Goal: Information Seeking & Learning: Learn about a topic

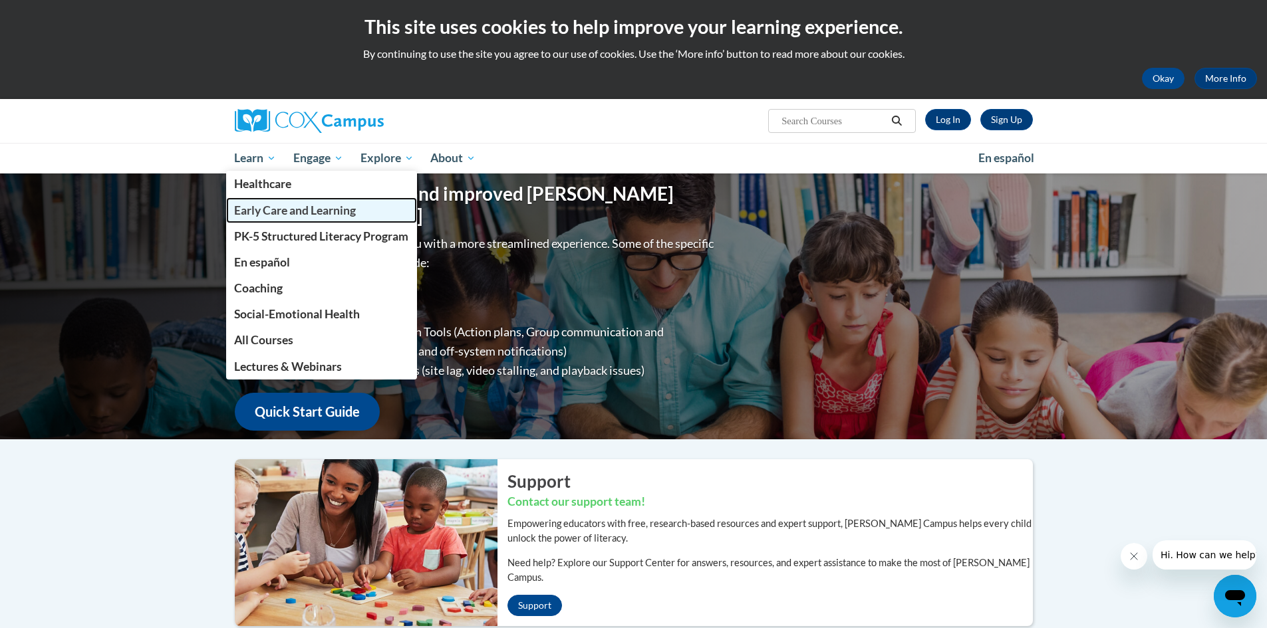
click at [263, 209] on span "Early Care and Learning" at bounding box center [295, 210] width 122 height 14
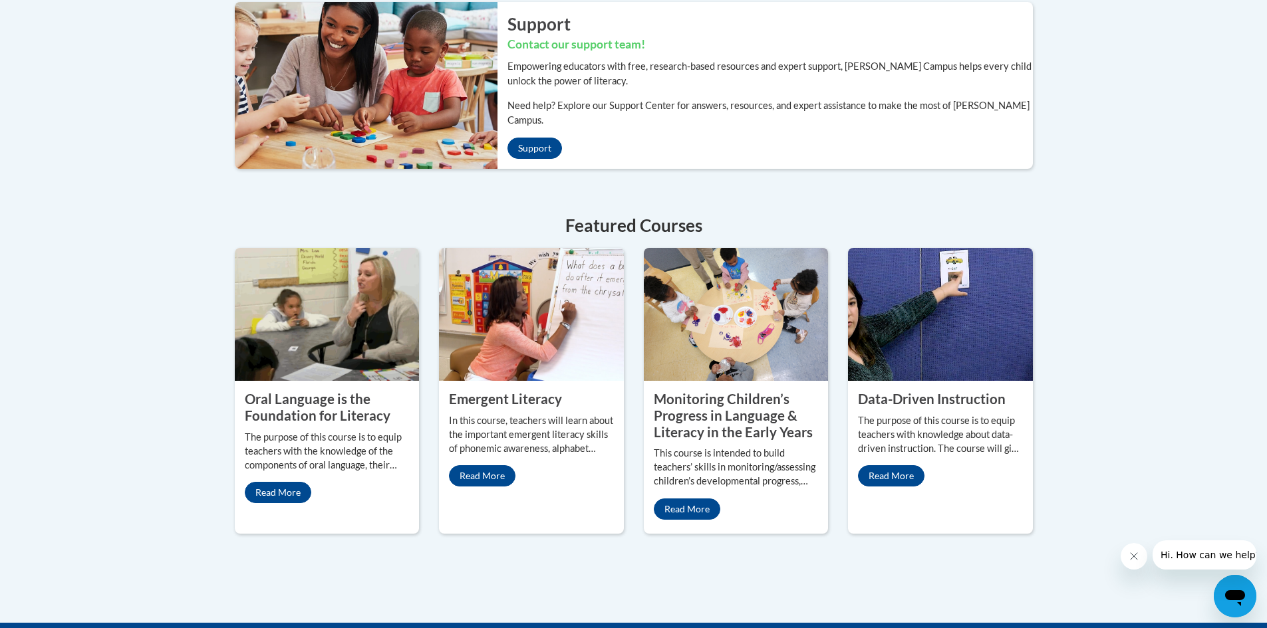
scroll to position [532, 0]
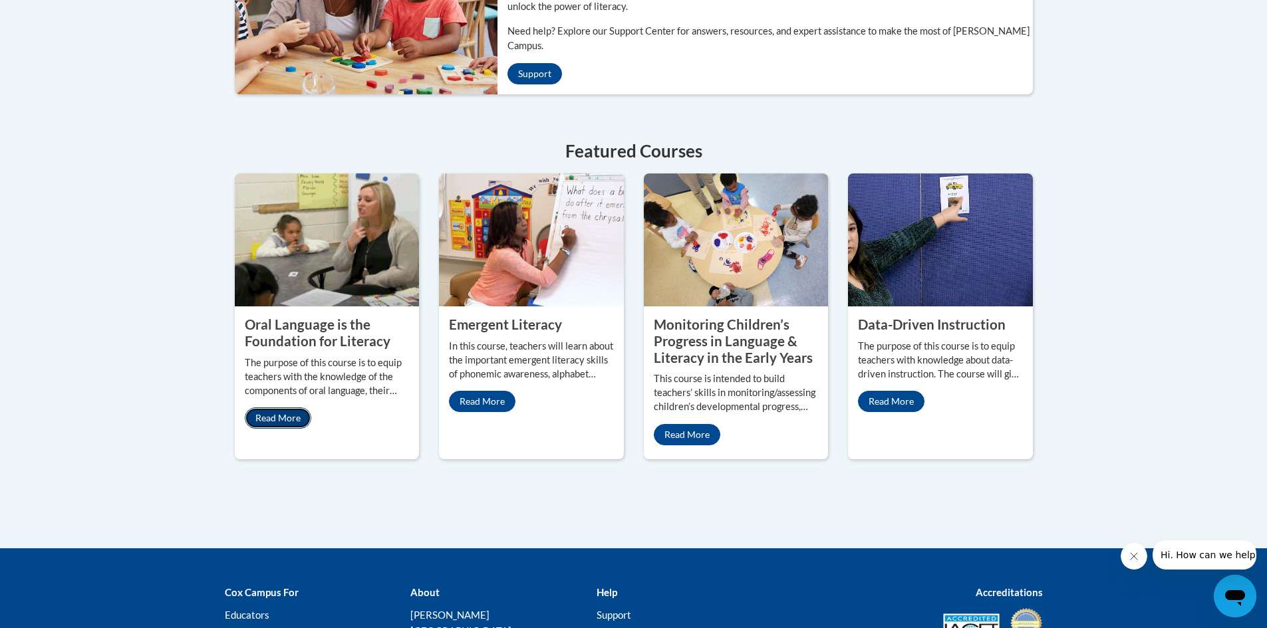
click at [267, 408] on link "Read More" at bounding box center [278, 418] width 66 height 21
click at [494, 392] on link "Read More" at bounding box center [482, 401] width 66 height 21
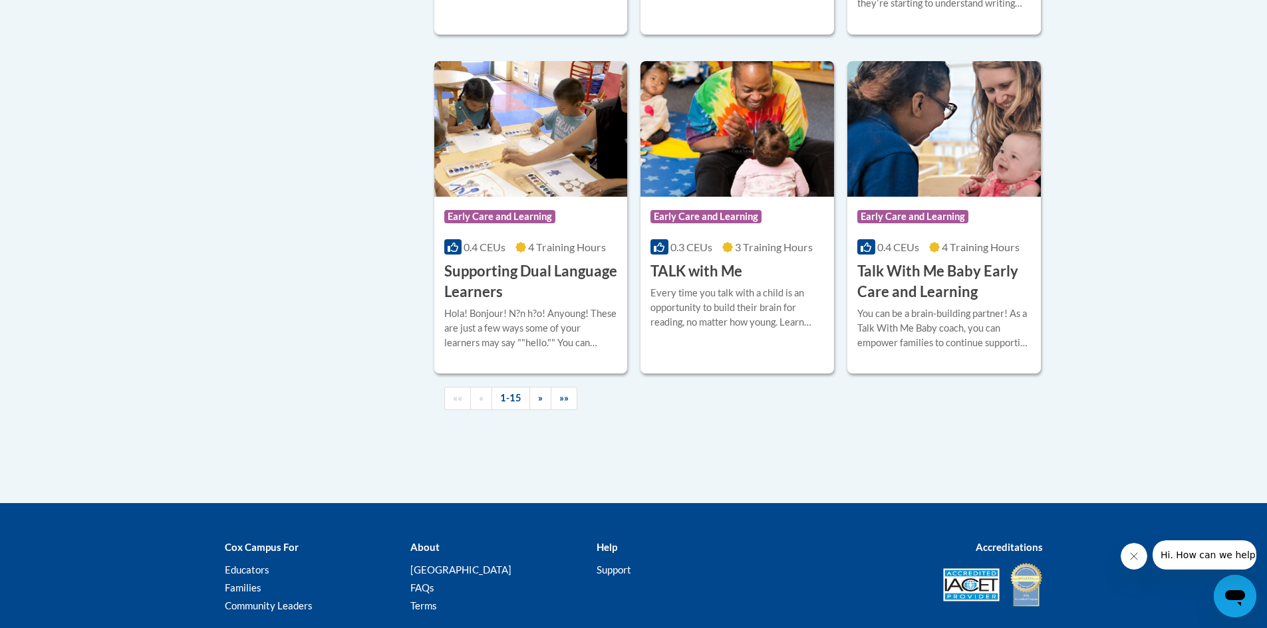
scroll to position [1928, 0]
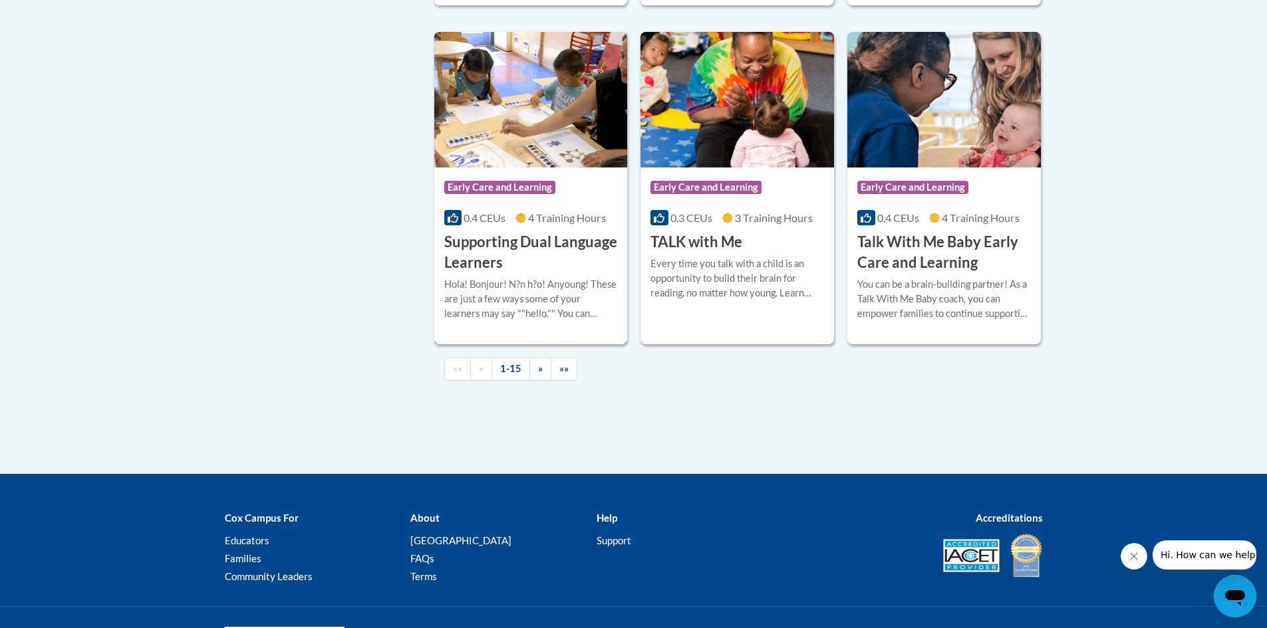
click at [539, 263] on h3 "Supporting Dual Language Learners" at bounding box center [531, 252] width 174 height 41
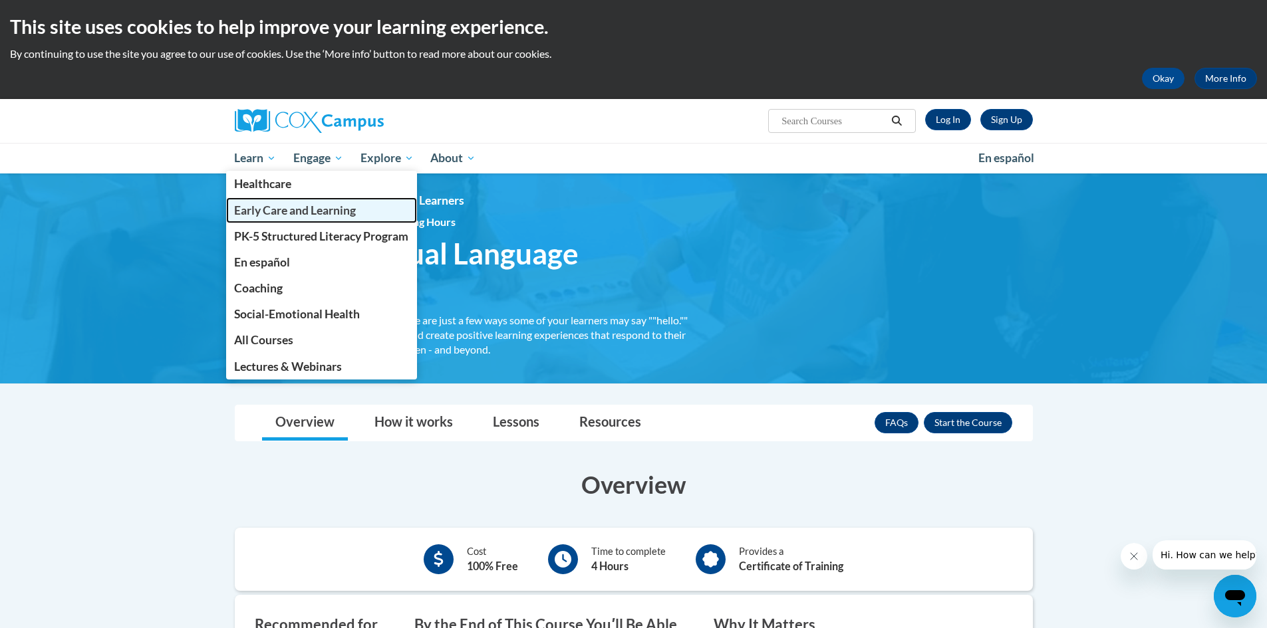
click at [263, 209] on span "Early Care and Learning" at bounding box center [295, 210] width 122 height 14
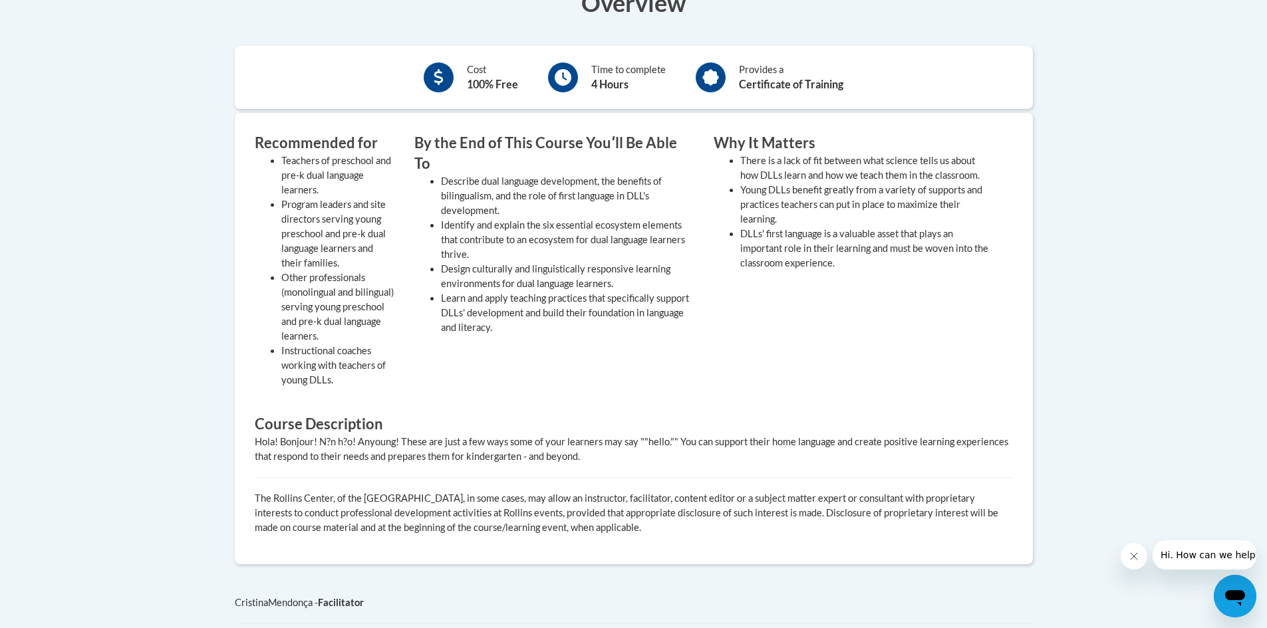
scroll to position [332, 0]
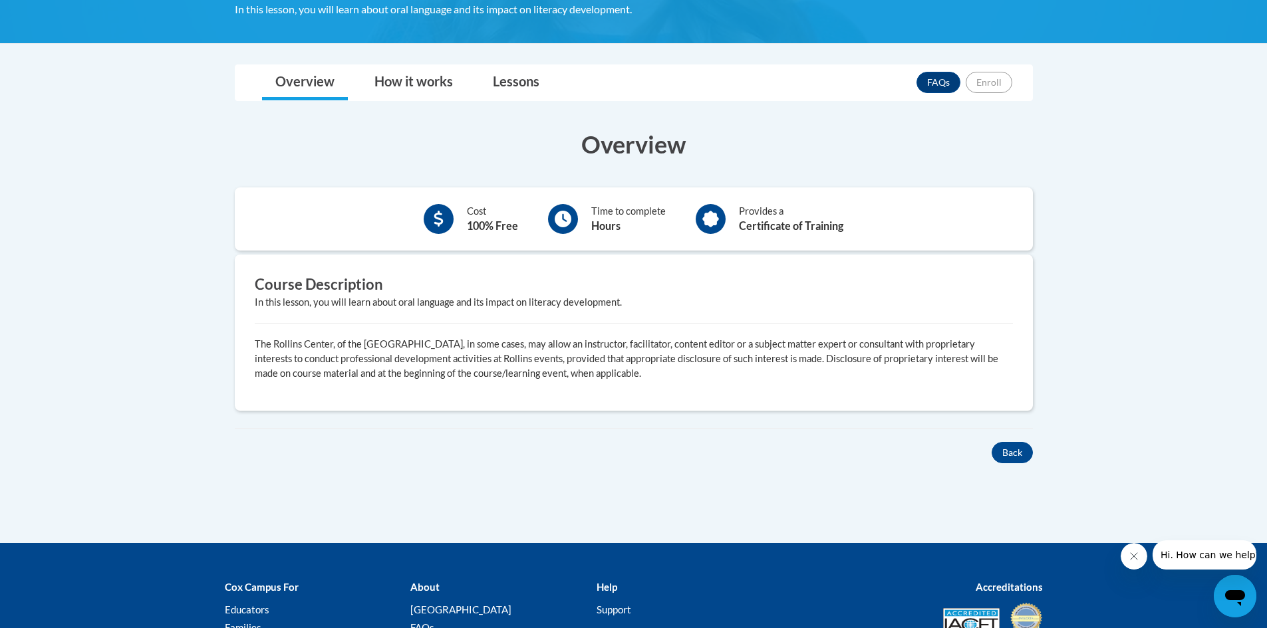
scroll to position [164, 0]
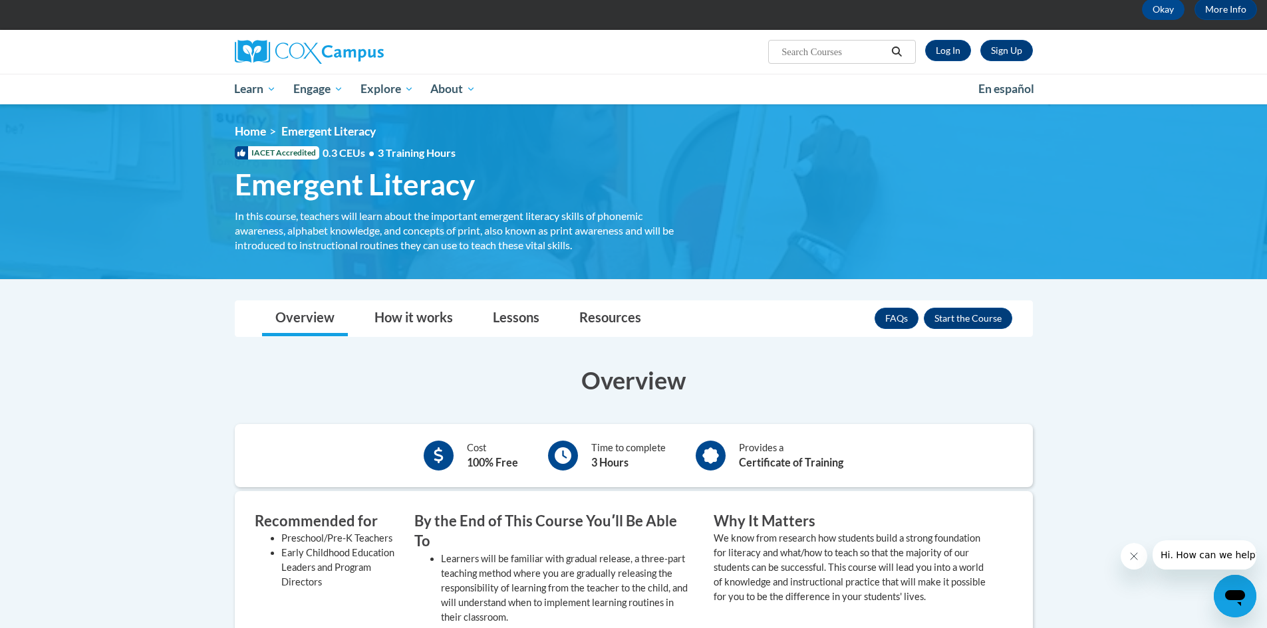
scroll to position [68, 0]
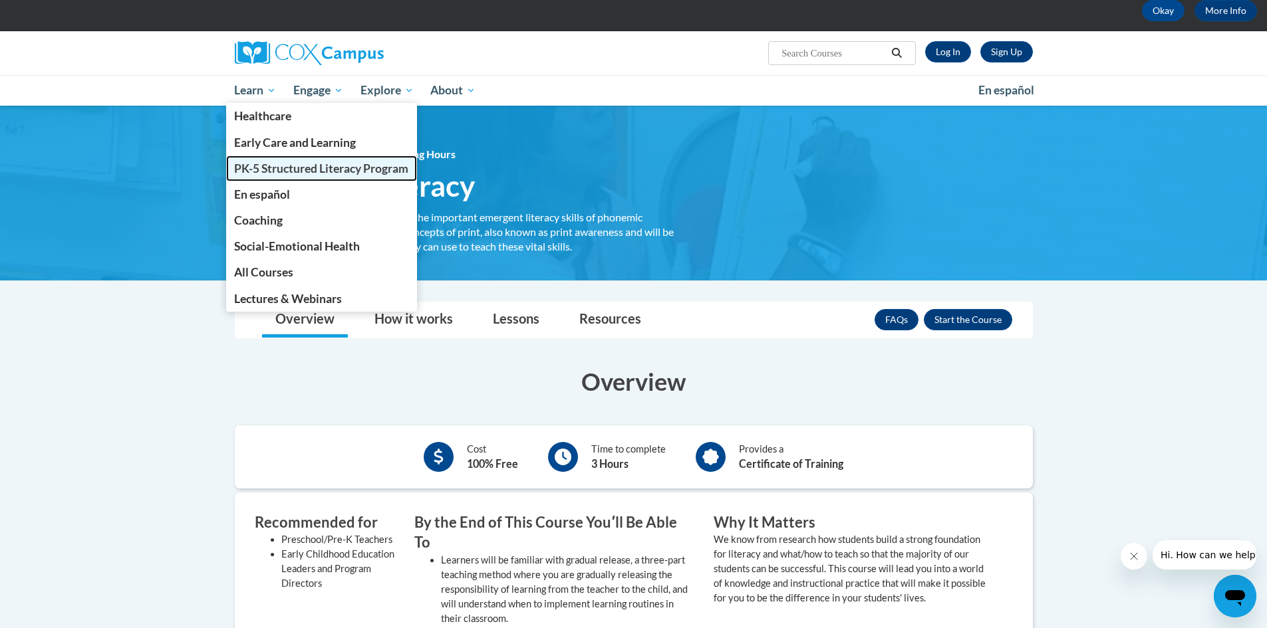
click at [283, 172] on span "PK-5 Structured Literacy Program" at bounding box center [321, 169] width 174 height 14
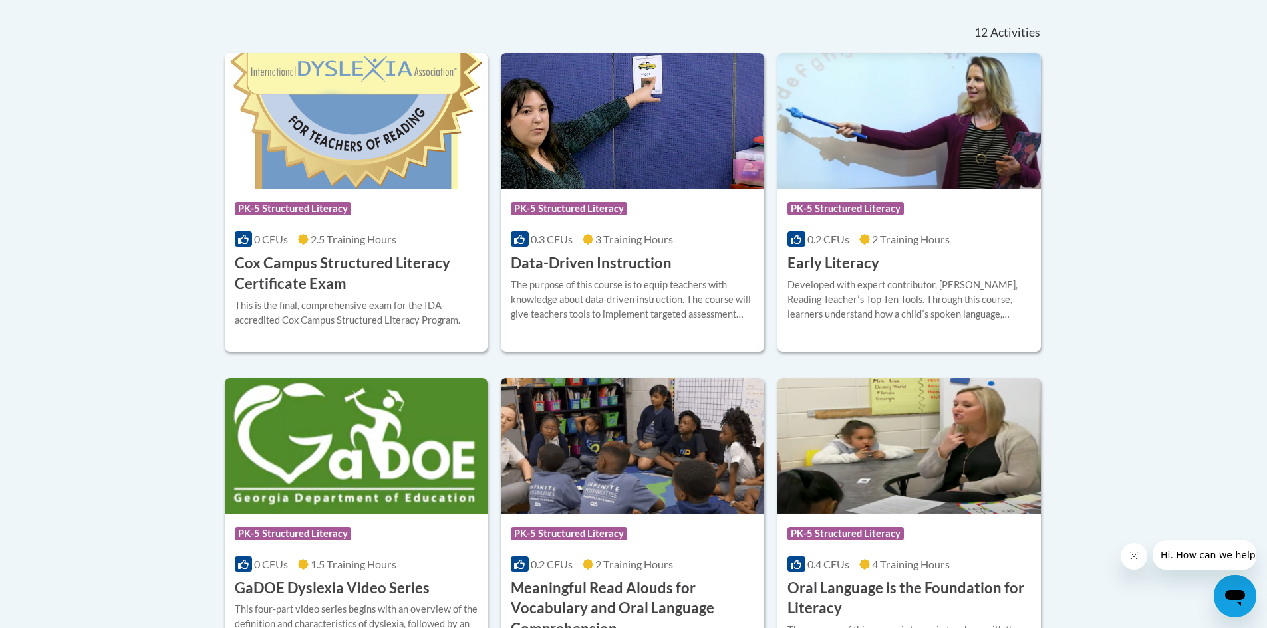
scroll to position [598, 0]
